Goal: Use online tool/utility

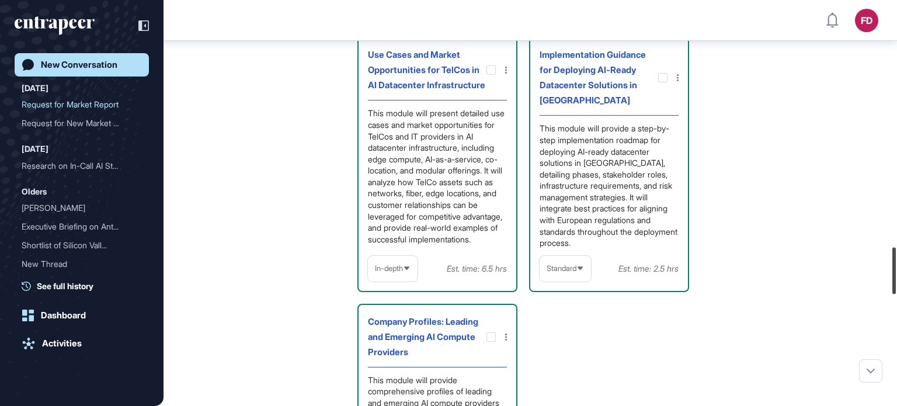
scroll to position [2137, 0]
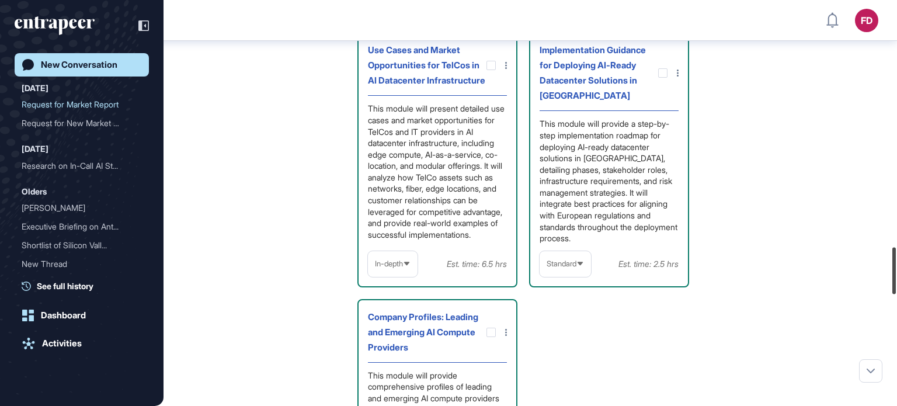
drag, startPoint x: 896, startPoint y: 97, endPoint x: 896, endPoint y: 285, distance: 188.0
click at [896, 285] on div at bounding box center [894, 270] width 4 height 47
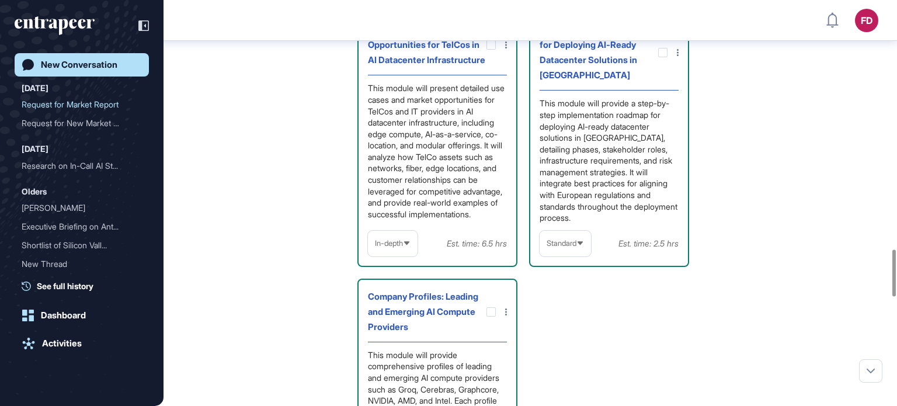
click at [572, 255] on div "Standard" at bounding box center [565, 243] width 51 height 23
click at [579, 330] on li "In-depth" at bounding box center [565, 318] width 44 height 23
click at [578, 247] on icon at bounding box center [579, 243] width 8 height 8
click at [576, 283] on li "High-Level" at bounding box center [564, 271] width 43 height 23
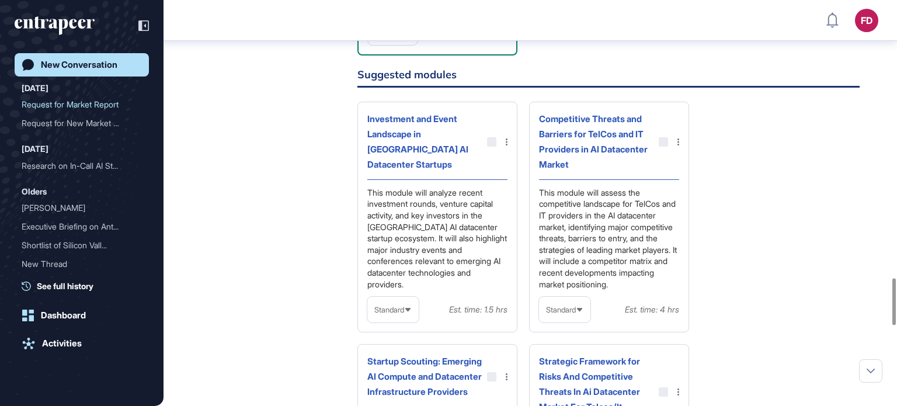
scroll to position [2625, 0]
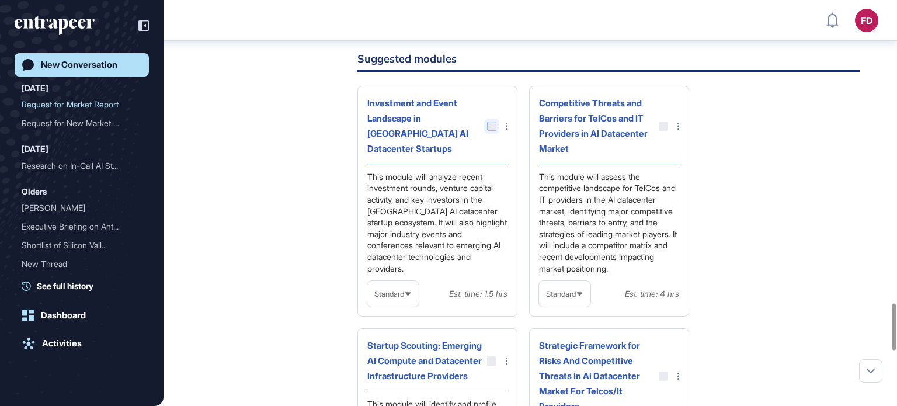
click at [490, 131] on div at bounding box center [491, 125] width 9 height 9
click at [493, 131] on div at bounding box center [491, 125] width 9 height 9
click at [490, 131] on div at bounding box center [491, 125] width 9 height 9
click at [662, 131] on div at bounding box center [663, 125] width 9 height 9
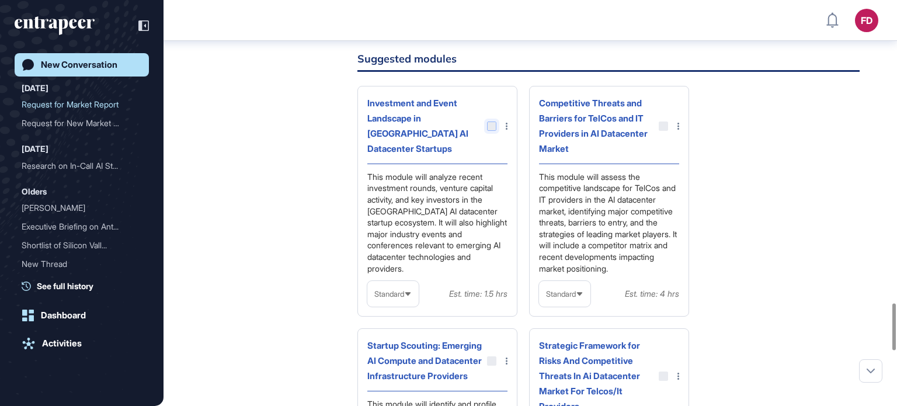
click at [493, 131] on div at bounding box center [491, 125] width 9 height 9
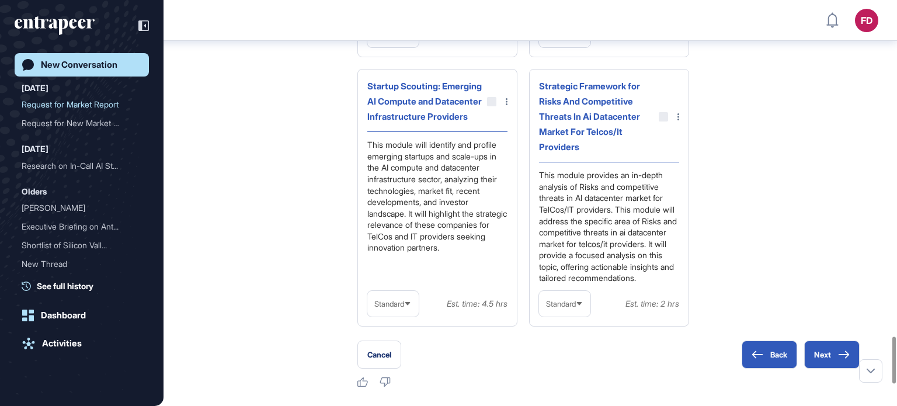
scroll to position [2741, 0]
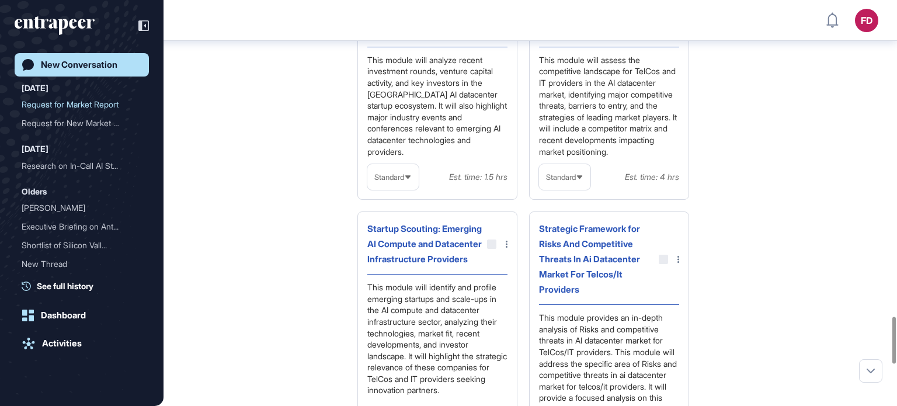
click at [397, 189] on div "Standard" at bounding box center [392, 177] width 51 height 23
click at [403, 217] on li "High-Level" at bounding box center [393, 204] width 44 height 23
click at [493, 14] on div at bounding box center [491, 9] width 9 height 9
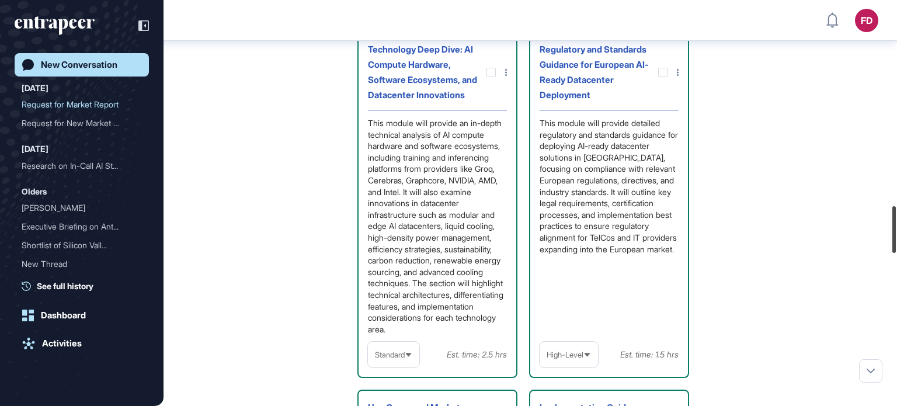
scroll to position [1810, 0]
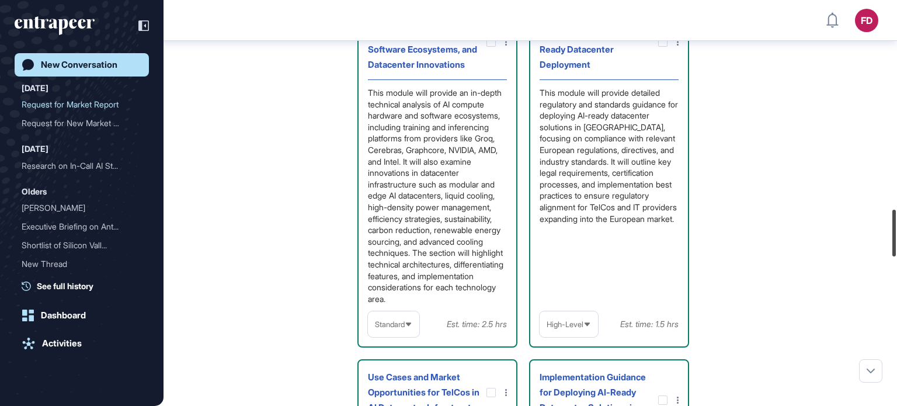
drag, startPoint x: 892, startPoint y: 308, endPoint x: 857, endPoint y: 221, distance: 93.8
click at [857, 221] on div "FD Dashboard Profile My Content Request More Data New Conversation [DATE] Reque…" at bounding box center [448, 203] width 897 height 406
click at [401, 329] on span "Standard" at bounding box center [390, 324] width 30 height 9
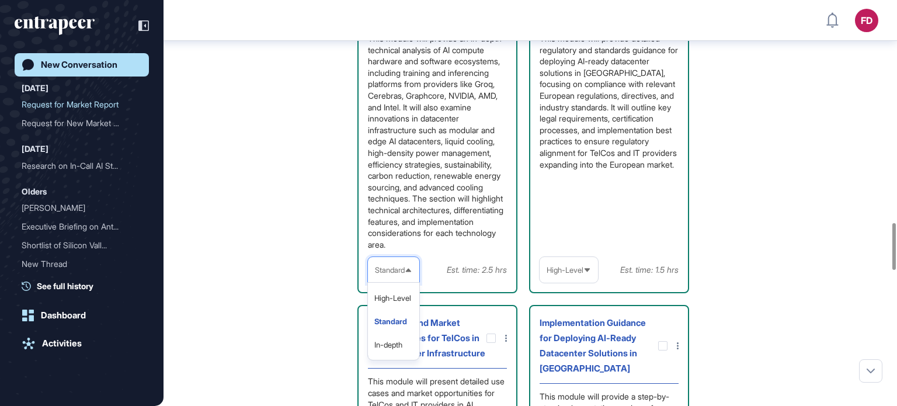
scroll to position [1927, 0]
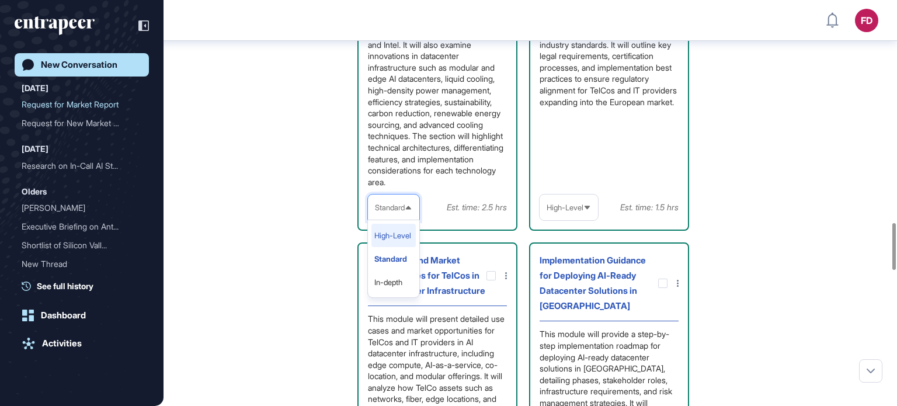
click at [399, 247] on li "High-Level" at bounding box center [393, 235] width 44 height 23
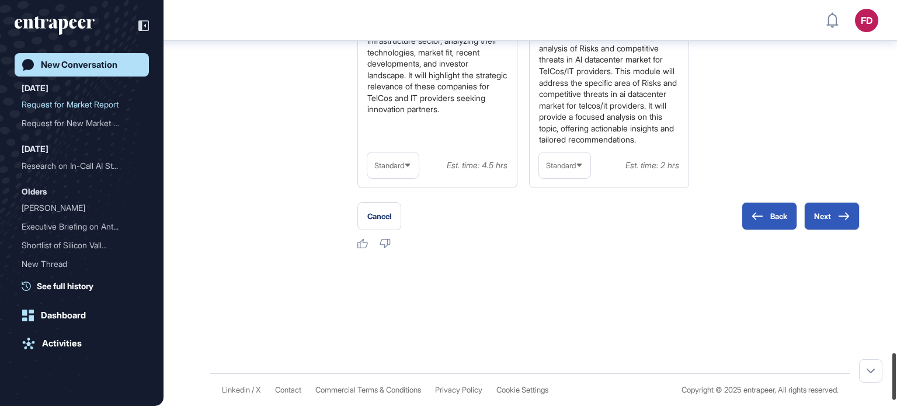
scroll to position [3060, 0]
drag, startPoint x: 896, startPoint y: 217, endPoint x: 894, endPoint y: 381, distance: 164.1
click at [894, 381] on div at bounding box center [894, 376] width 4 height 47
click at [823, 230] on button "Next" at bounding box center [831, 216] width 55 height 28
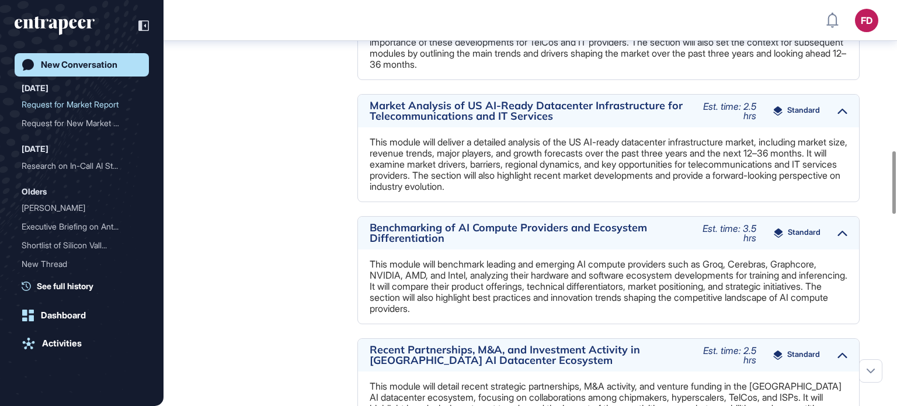
scroll to position [1019, 0]
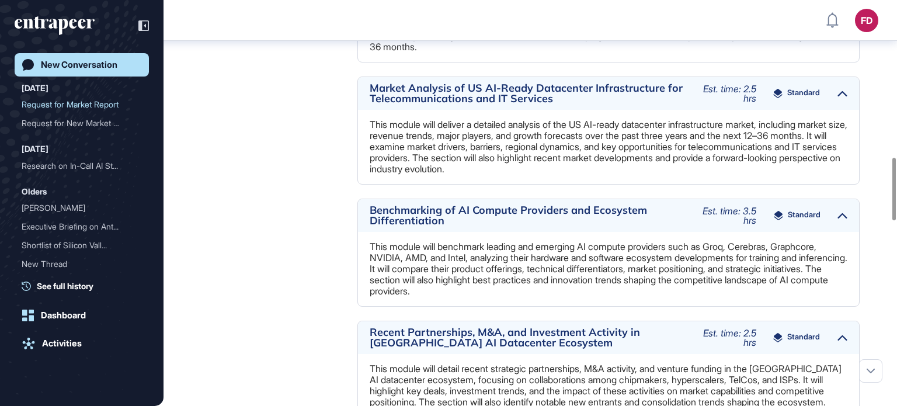
click at [843, 214] on icon at bounding box center [842, 216] width 10 height 6
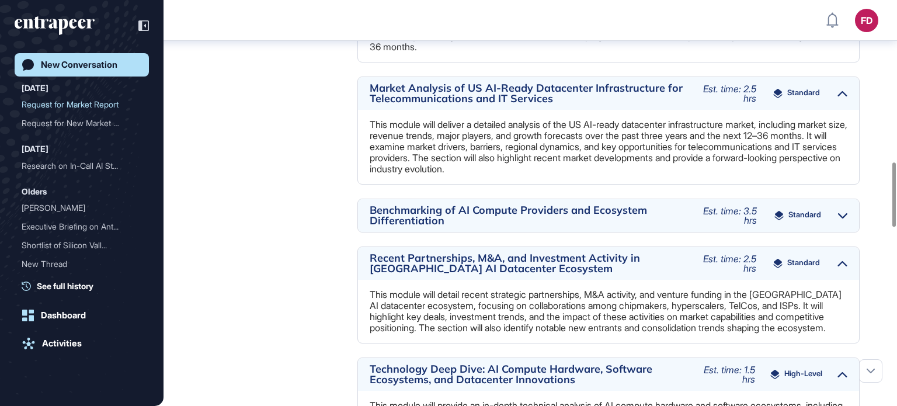
click at [843, 214] on icon at bounding box center [842, 216] width 9 height 6
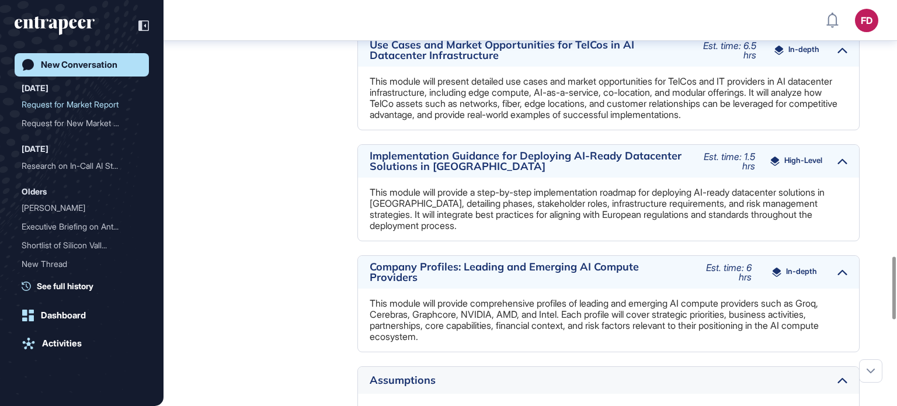
scroll to position [1720, 0]
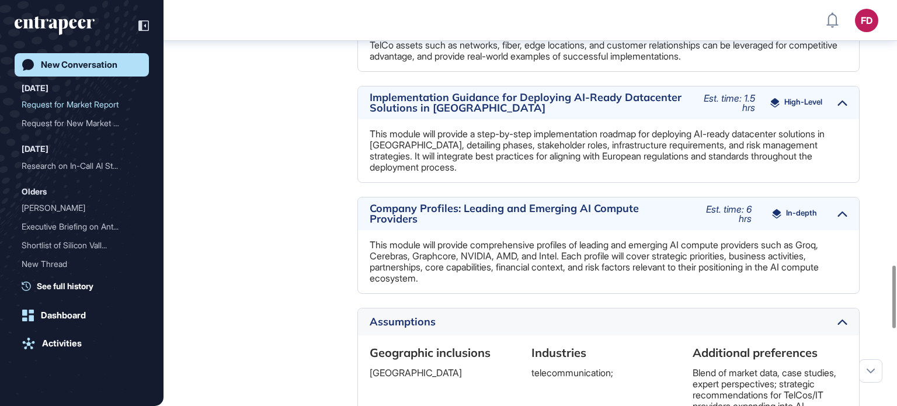
click at [802, 218] on span "In-depth" at bounding box center [801, 213] width 31 height 9
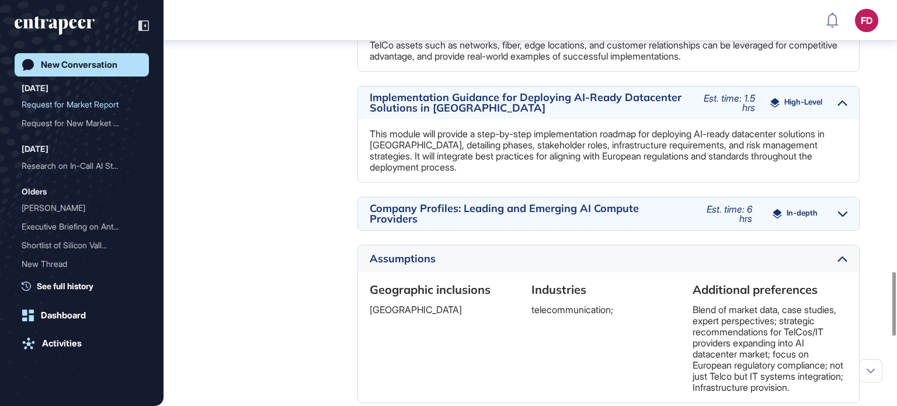
click at [802, 218] on span "In-depth" at bounding box center [802, 213] width 31 height 9
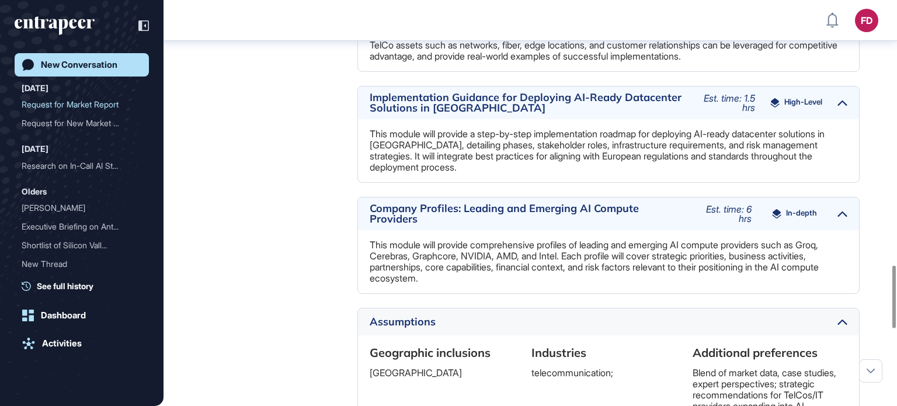
click at [777, 218] on icon at bounding box center [776, 213] width 9 height 9
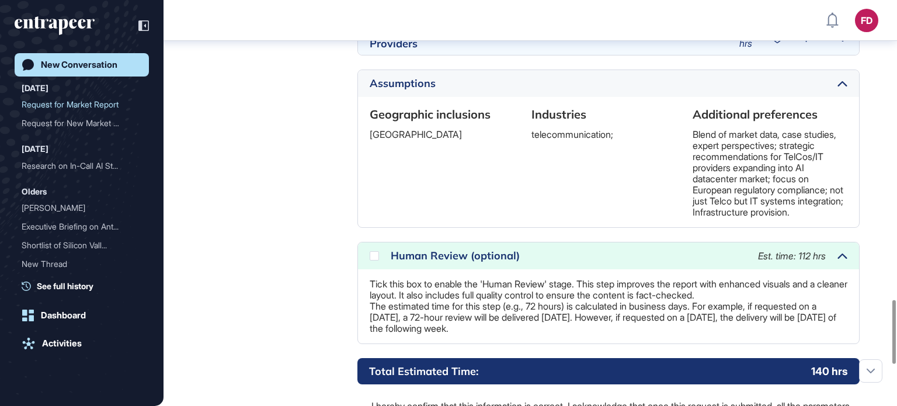
scroll to position [2012, 0]
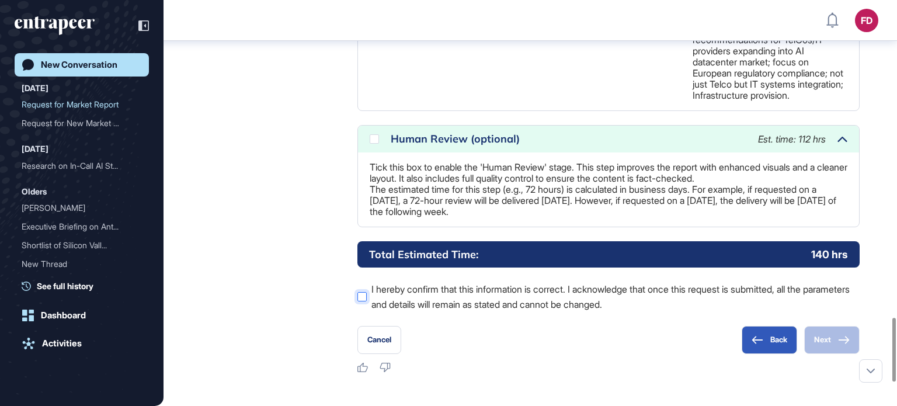
click at [361, 301] on div at bounding box center [361, 296] width 9 height 9
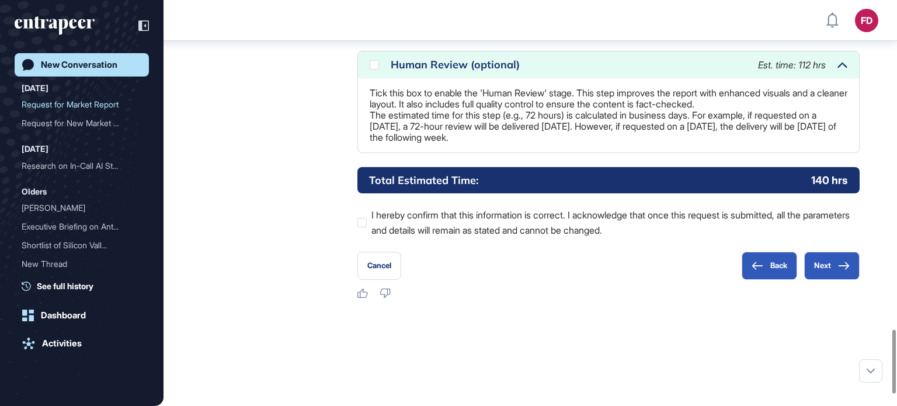
scroll to position [2155, 0]
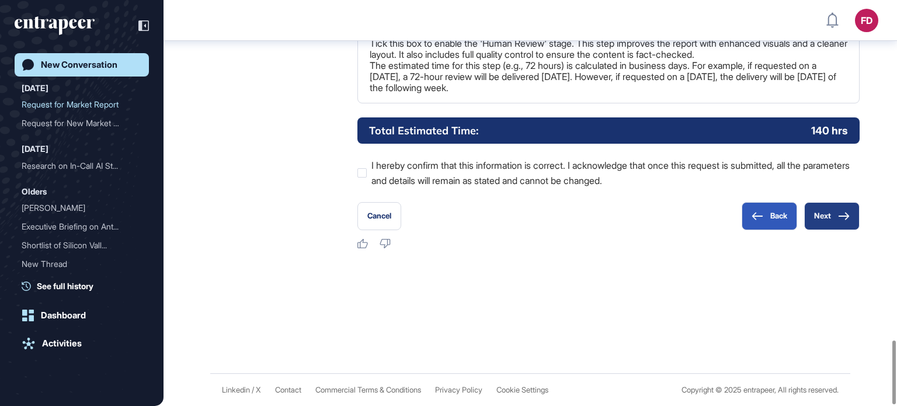
click at [837, 221] on button "Next" at bounding box center [831, 216] width 55 height 28
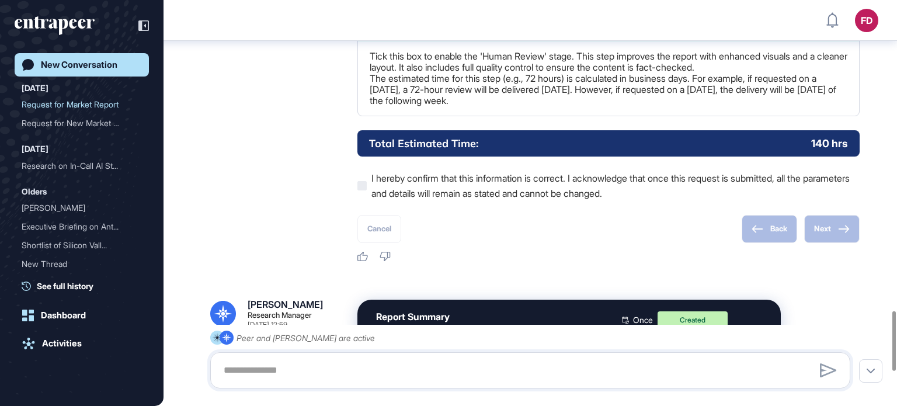
scroll to position [2356, 0]
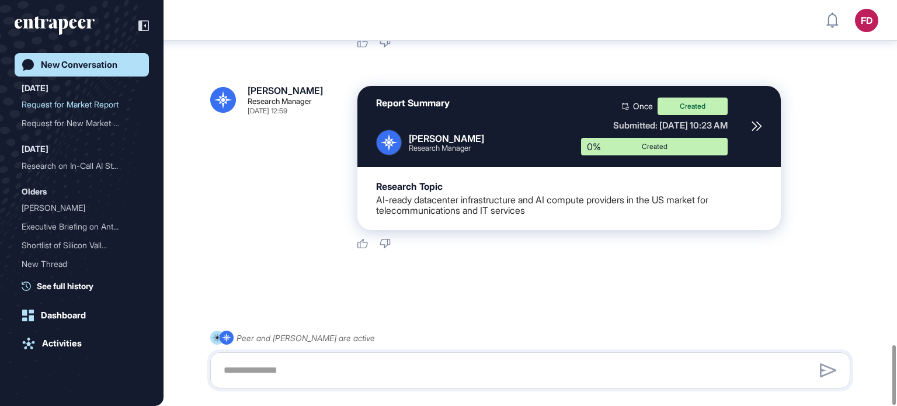
click at [759, 127] on icon at bounding box center [756, 126] width 11 height 11
